Goal: Communication & Community: Answer question/provide support

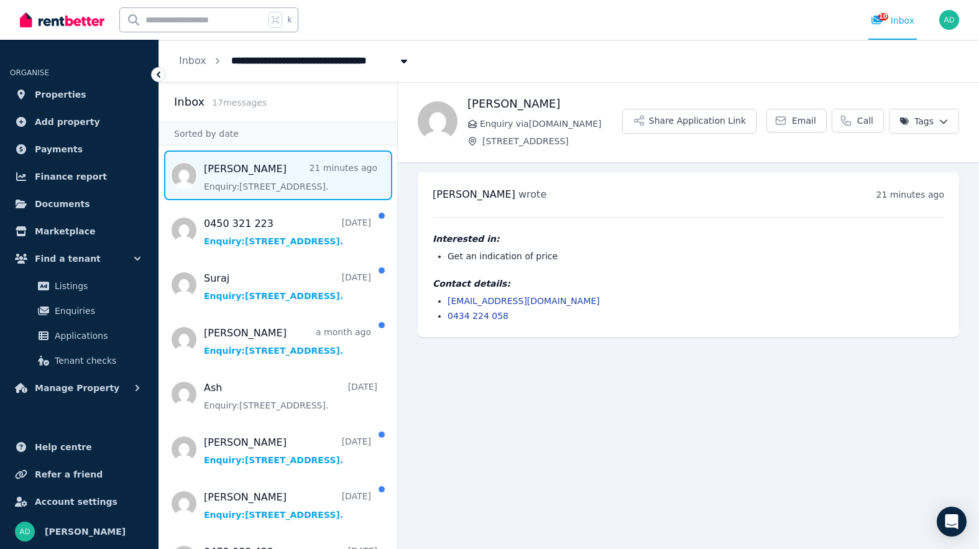
click at [519, 306] on link "[EMAIL_ADDRESS][DOMAIN_NAME]" at bounding box center [524, 301] width 152 height 10
drag, startPoint x: 533, startPoint y: 106, endPoint x: 470, endPoint y: 103, distance: 62.9
click at [470, 103] on h1 "[PERSON_NAME]" at bounding box center [544, 103] width 155 height 17
copy h1 "[PERSON_NAME]"
drag, startPoint x: 540, startPoint y: 332, endPoint x: 429, endPoint y: 333, distance: 111.3
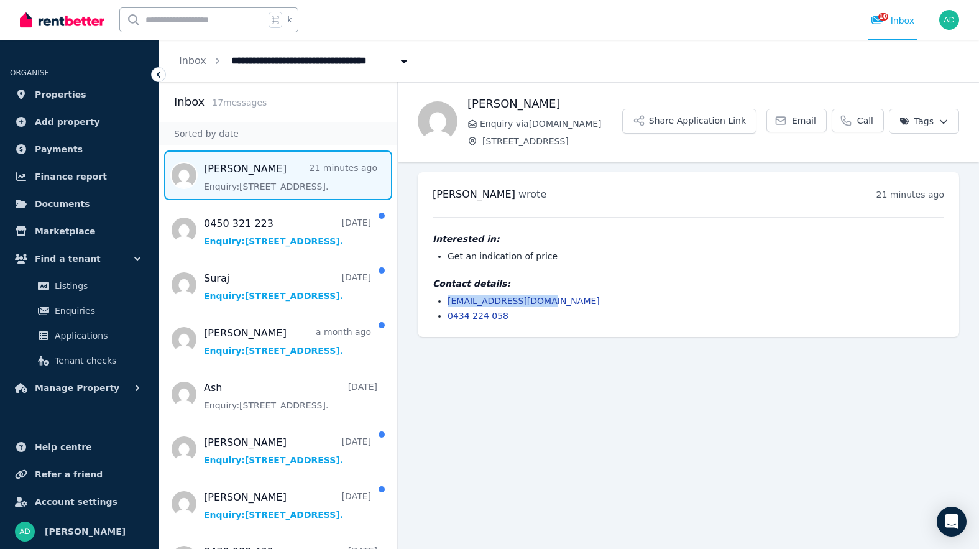
click at [429, 333] on div "[PERSON_NAME] wrote 21 minutes ago 4:53 pm [DATE][DATE] Interested in: Get an i…" at bounding box center [688, 254] width 541 height 165
copy link "[EMAIL_ADDRESS][DOMAIN_NAME]"
click at [518, 414] on main "Back [PERSON_NAME] Enquiry via [DOMAIN_NAME] [STREET_ADDRESS] Share Application…" at bounding box center [688, 315] width 581 height 467
